Goal: Transaction & Acquisition: Book appointment/travel/reservation

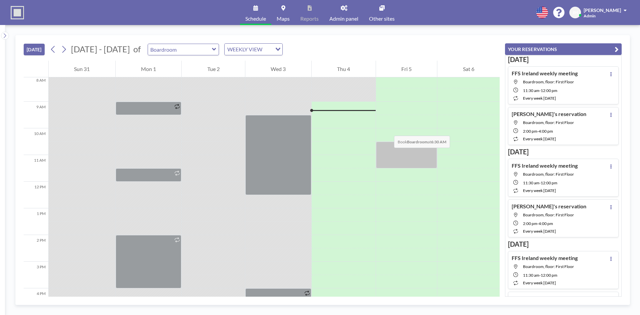
scroll to position [227, 0]
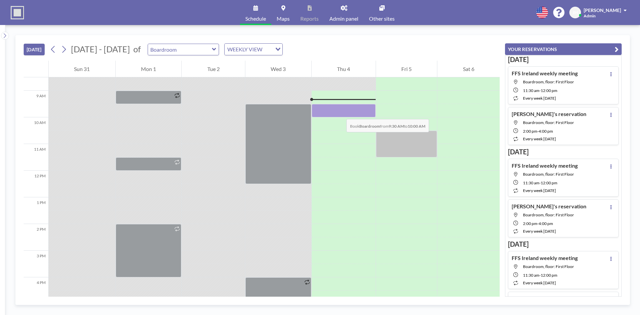
click at [340, 112] on div at bounding box center [344, 110] width 64 height 13
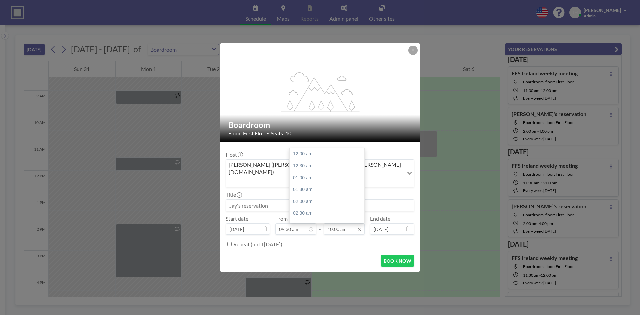
scroll to position [237, 0]
click at [328, 196] on div "12:00 pm" at bounding box center [329, 202] width 78 height 12
type input "12:00 pm"
click at [405, 255] on button "BOOK NOW" at bounding box center [398, 261] width 34 height 12
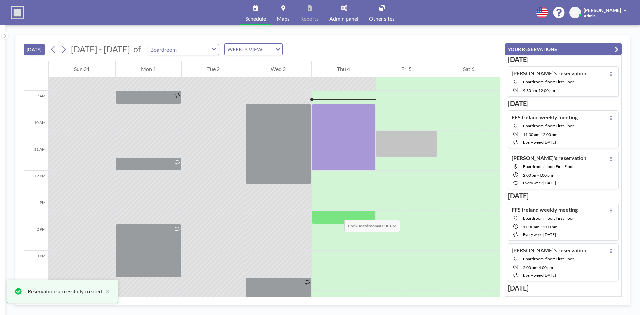
click at [338, 213] on div at bounding box center [344, 217] width 64 height 13
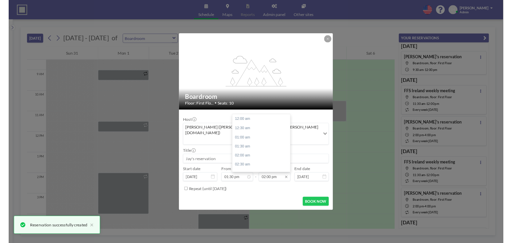
scroll to position [333, 0]
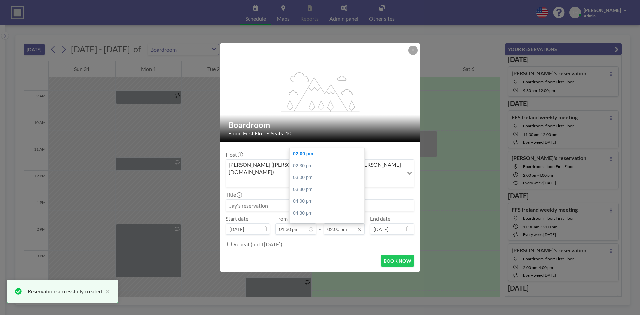
click at [354, 223] on input "02:00 pm" at bounding box center [344, 228] width 41 height 11
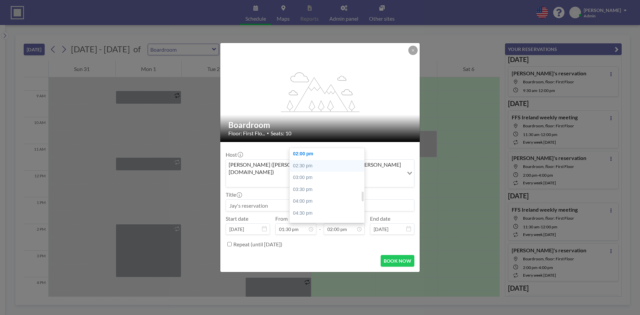
click at [334, 160] on div "02:30 pm" at bounding box center [329, 166] width 78 height 12
type input "02:30 pm"
click at [395, 255] on button "BOOK NOW" at bounding box center [398, 261] width 34 height 12
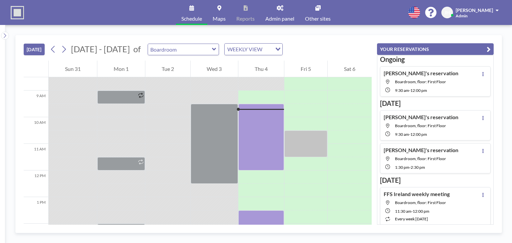
scroll to position [227, 0]
